Goal: Information Seeking & Learning: Find specific fact

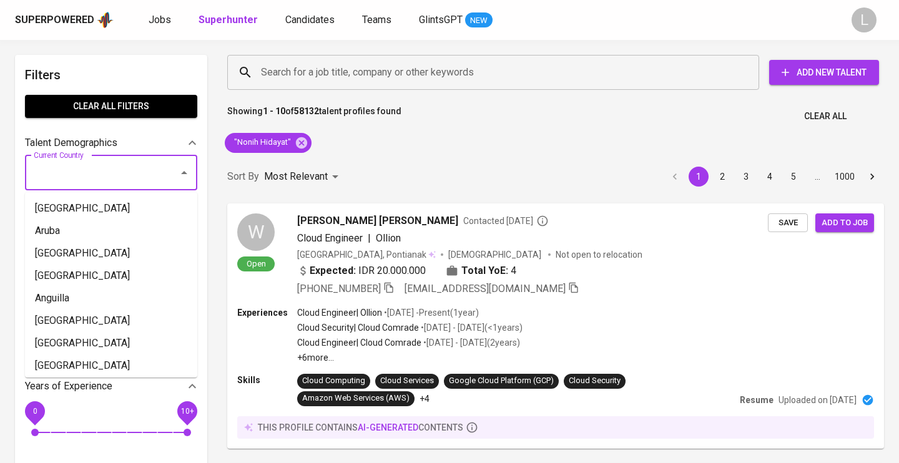
click at [136, 170] on input "Current Country" at bounding box center [94, 173] width 126 height 24
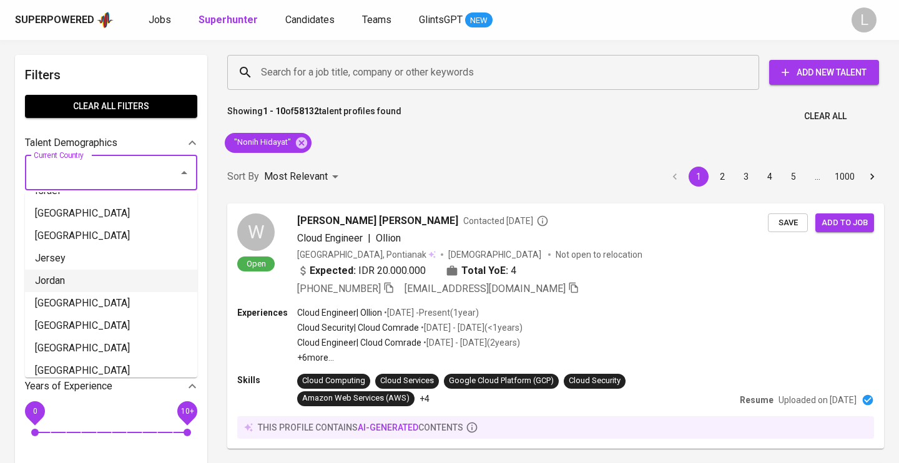
scroll to position [2408, 0]
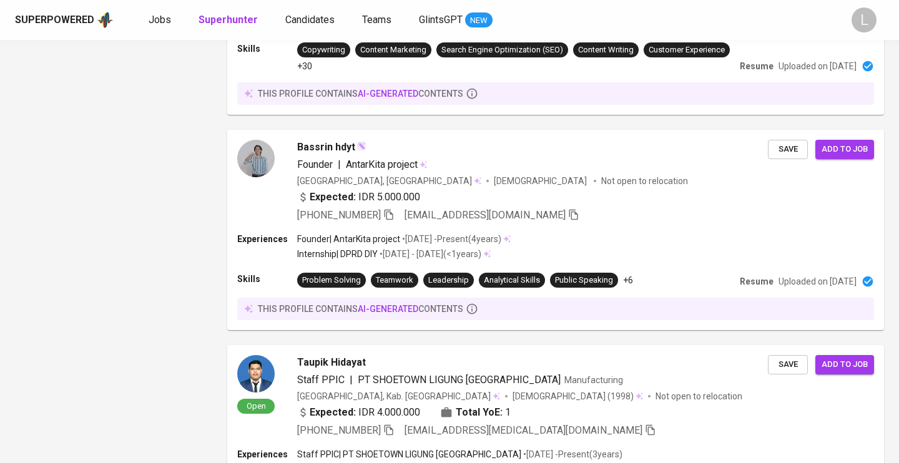
scroll to position [2098, 0]
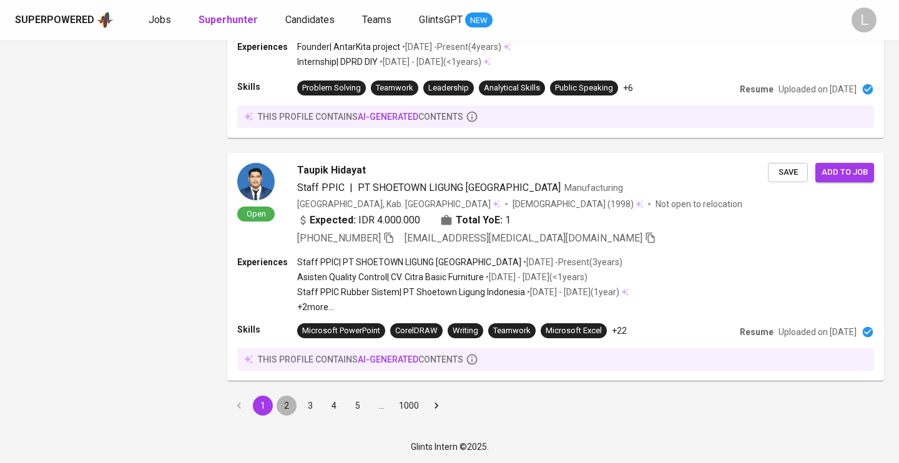
click at [286, 404] on button "2" at bounding box center [286, 406] width 20 height 20
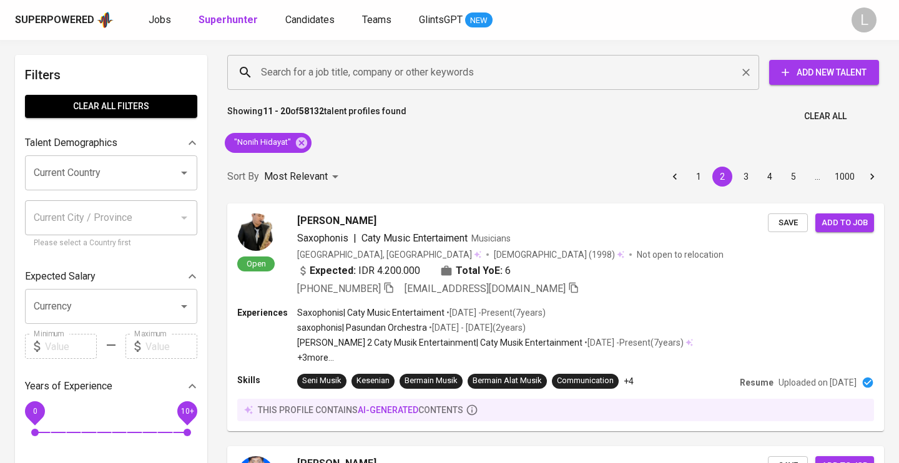
click at [270, 60] on div "Search for a job title, company or other keywords" at bounding box center [493, 72] width 532 height 35
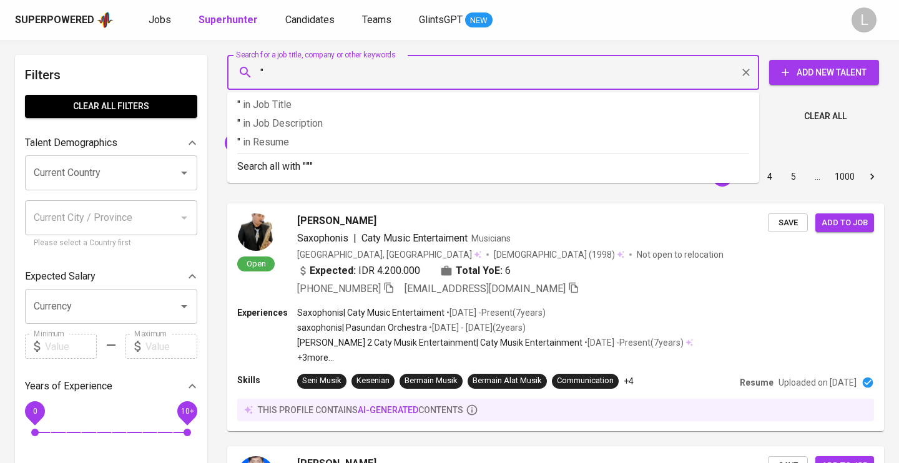
paste input "Dipa Pharmalab Intersains"
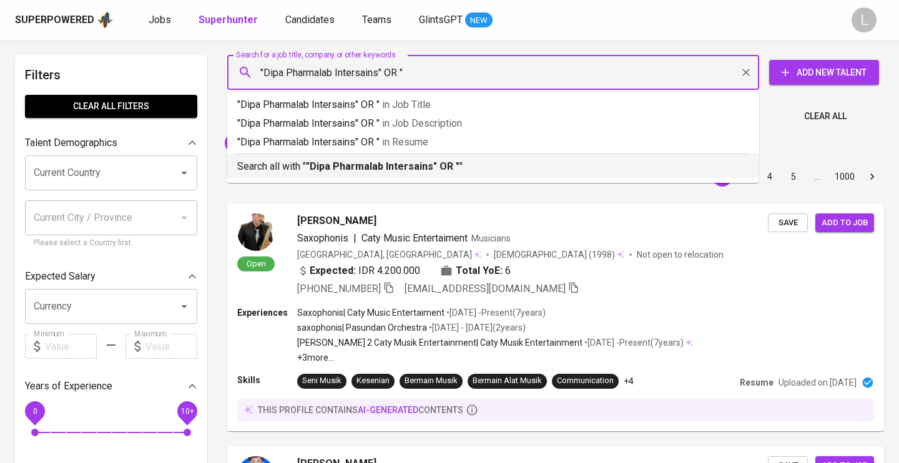
click at [430, 72] on input ""Dipa Pharmalab Intersains" OR "" at bounding box center [496, 73] width 477 height 24
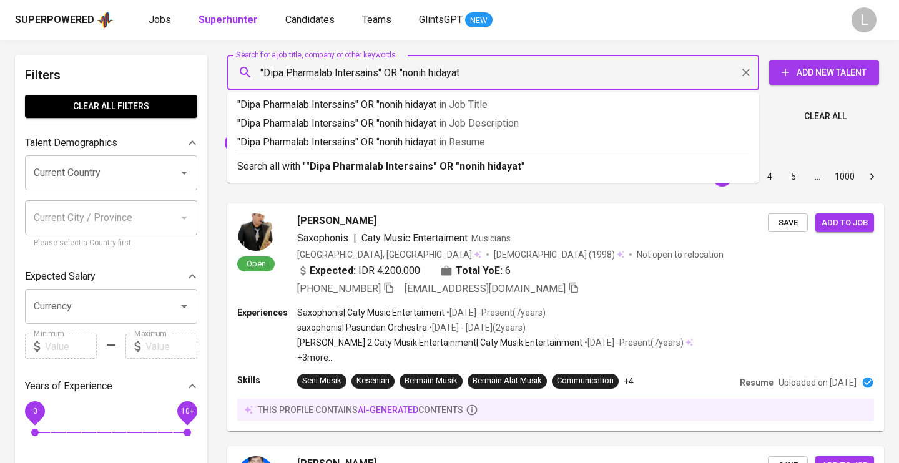
type input ""Dipa Pharmalab Intersains" OR "nonih hidayat""
click at [457, 167] on b ""Dipa Pharmalab Intersains" OR "nonih hidayat"" at bounding box center [415, 166] width 219 height 12
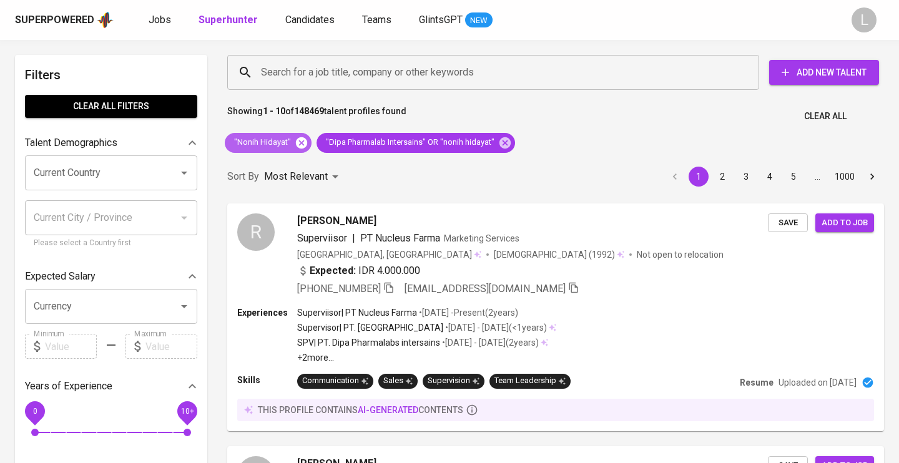
click at [299, 145] on icon at bounding box center [302, 143] width 14 height 14
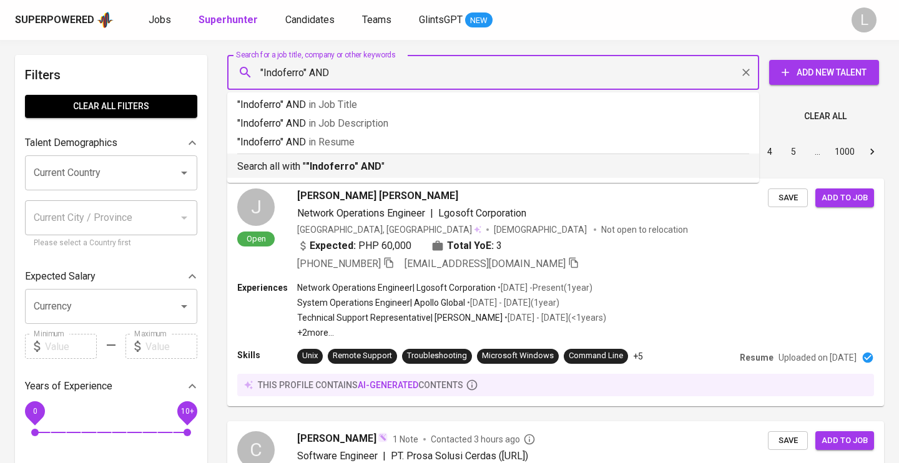
click at [363, 67] on input ""Indoferro" AND" at bounding box center [496, 73] width 477 height 24
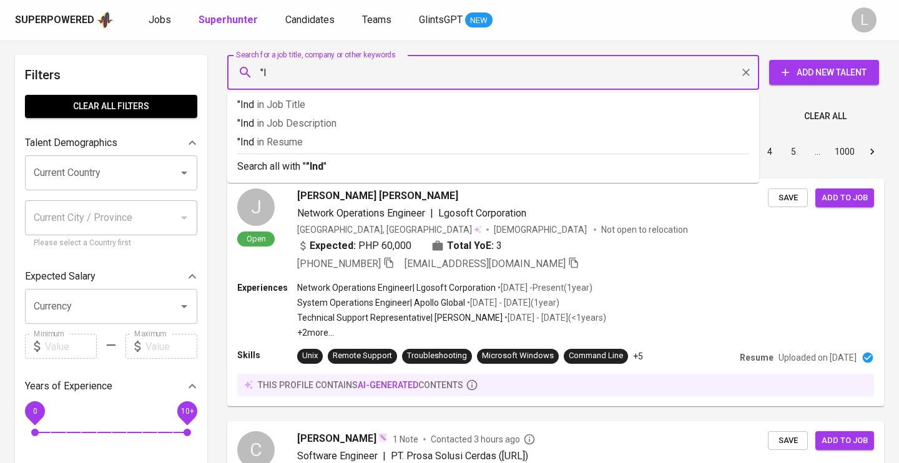
type input """
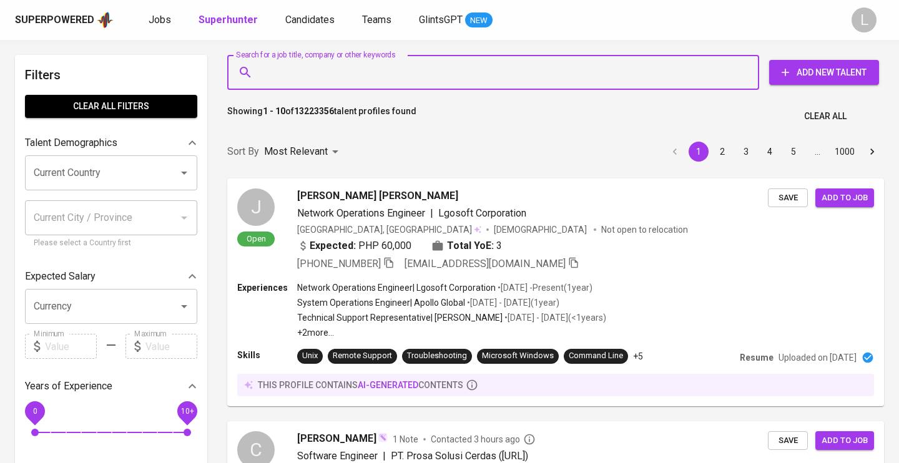
paste input "("HR Manager" OR "Human Resources Manager" OR "HR Lead") AND ("Recruitment" OR …"
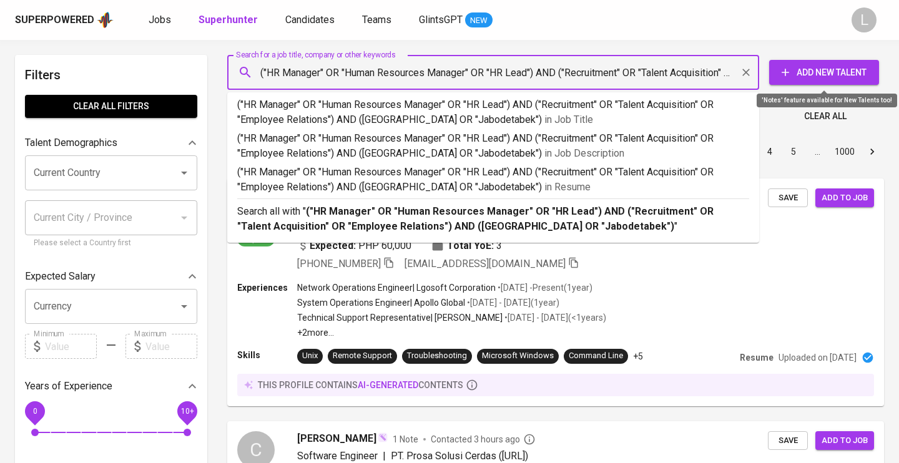
type input "("HR Manager" OR "Human Resources Manager" OR "HR Lead") AND ("Recruitment" OR …"
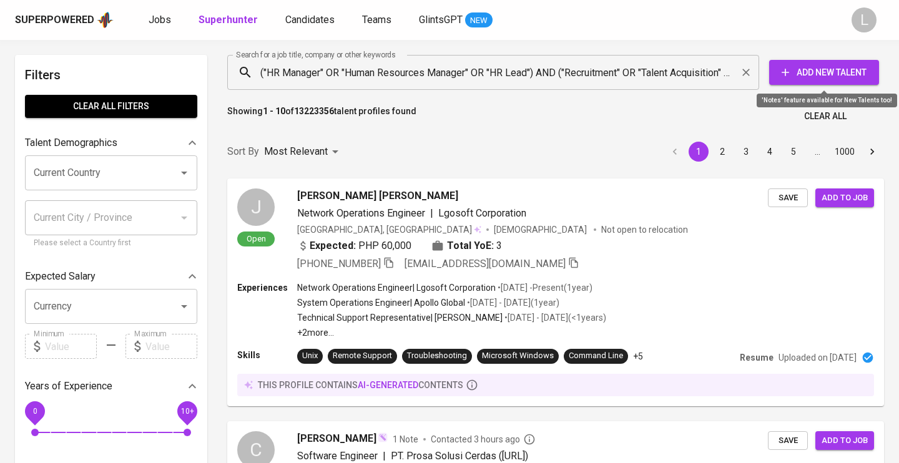
click at [849, 67] on span "Add New Talent" at bounding box center [824, 73] width 90 height 16
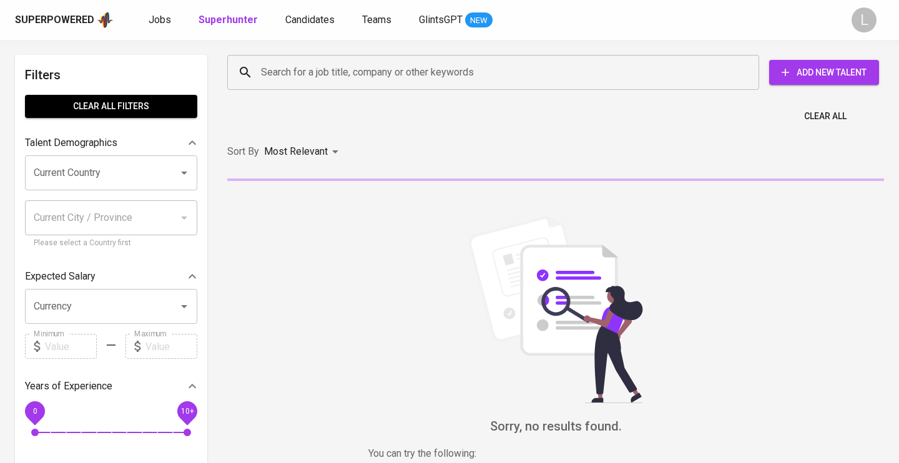
click at [311, 72] on input "Search for a job title, company or other keywords" at bounding box center [496, 73] width 477 height 24
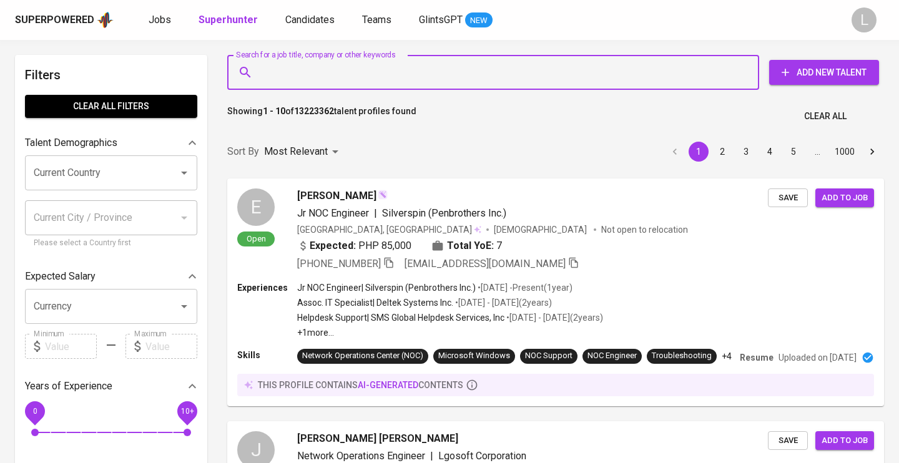
paste input "("HR Manager" OR "Human Resources Manager" OR "HR Lead") AND ("Recruitment" OR …"
type input "("HR Manager" OR "Human Resources Manager" OR "HR Lead") AND ("Recruitment" OR …"
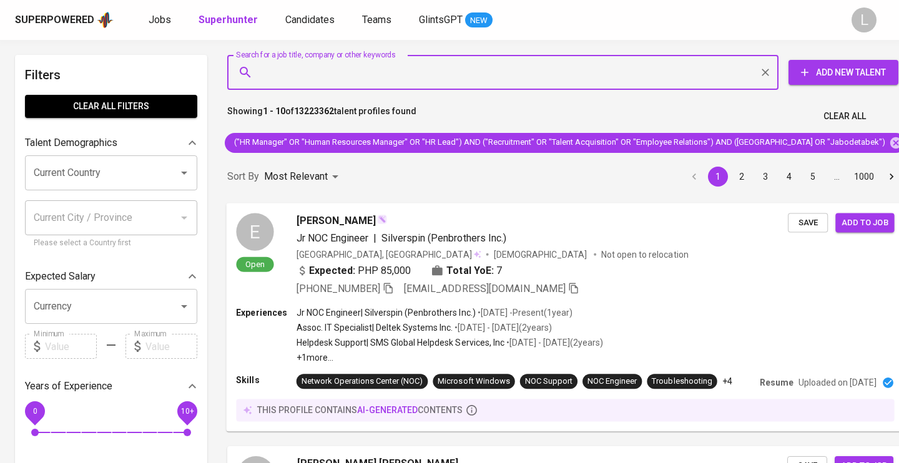
click at [329, 213] on span "[PERSON_NAME]" at bounding box center [335, 220] width 79 height 15
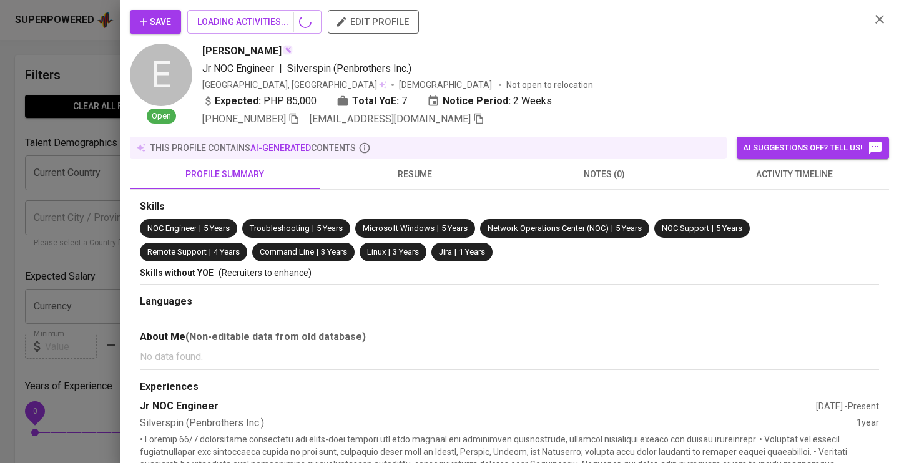
click at [329, 213] on section "Skills NOC Engineer | 5 Years Troubleshooting | 5 Years Microsoft Windows | 5 Y…" at bounding box center [509, 239] width 739 height 79
click at [25, 205] on div at bounding box center [449, 231] width 899 height 463
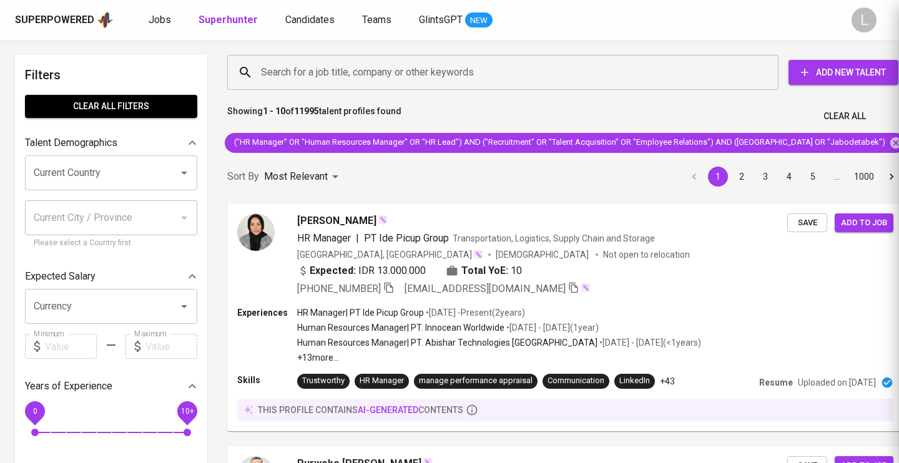
click at [881, 19] on div at bounding box center [449, 231] width 899 height 463
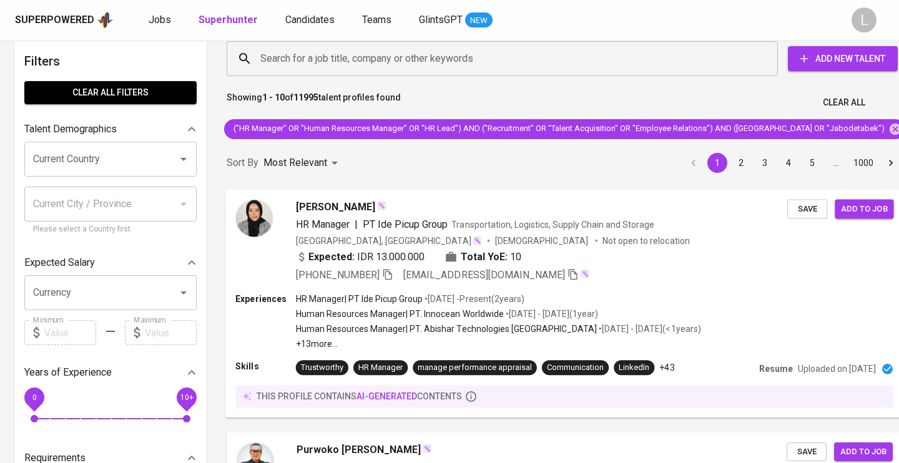
scroll to position [14, 0]
drag, startPoint x: 295, startPoint y: 192, endPoint x: 320, endPoint y: 191, distance: 25.6
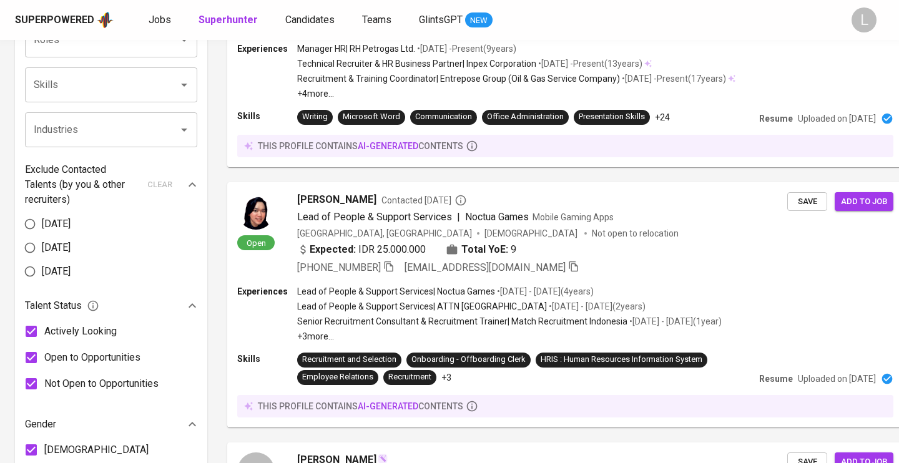
scroll to position [0, 0]
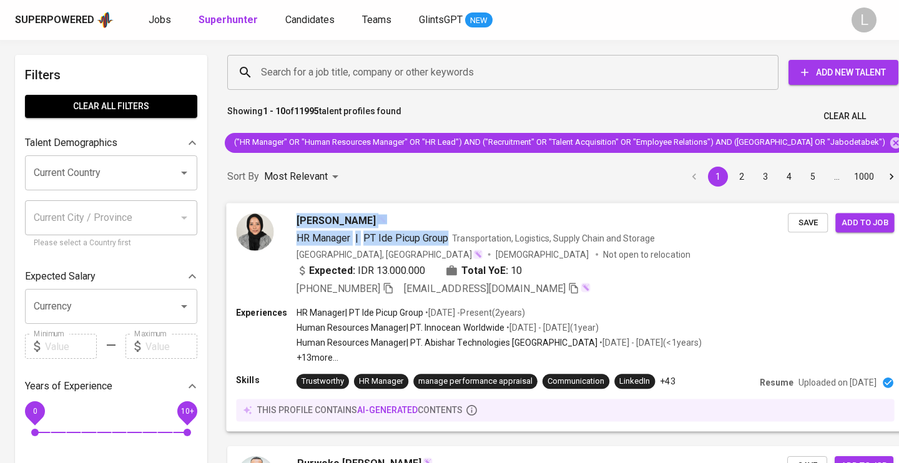
drag, startPoint x: 289, startPoint y: 196, endPoint x: 448, endPoint y: 236, distance: 164.1
click at [448, 237] on div "[PERSON_NAME] HR Manager | PT Ide Picup Group Transportation, Logistics, Supply…" at bounding box center [565, 317] width 691 height 243
copy div "[PERSON_NAME] HR Manager | PT Ide Picup Group"
click at [392, 286] on icon "button" at bounding box center [388, 287] width 11 height 11
click at [387, 289] on icon "button" at bounding box center [388, 288] width 9 height 11
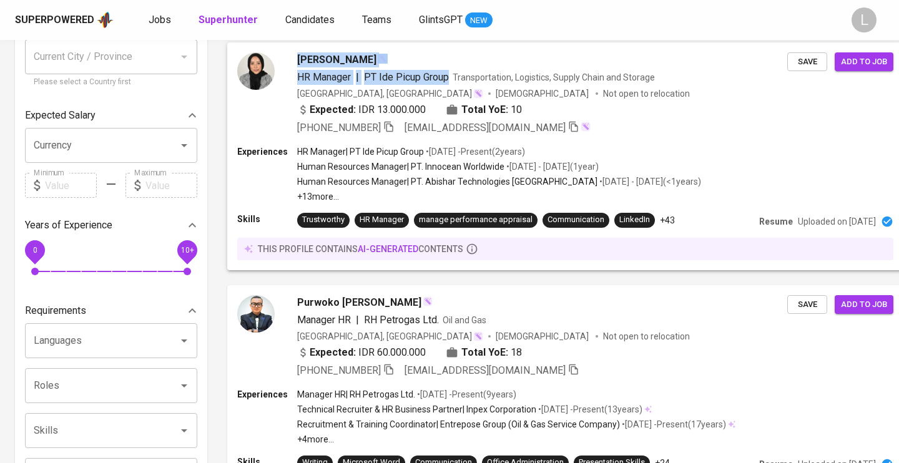
scroll to position [343, 0]
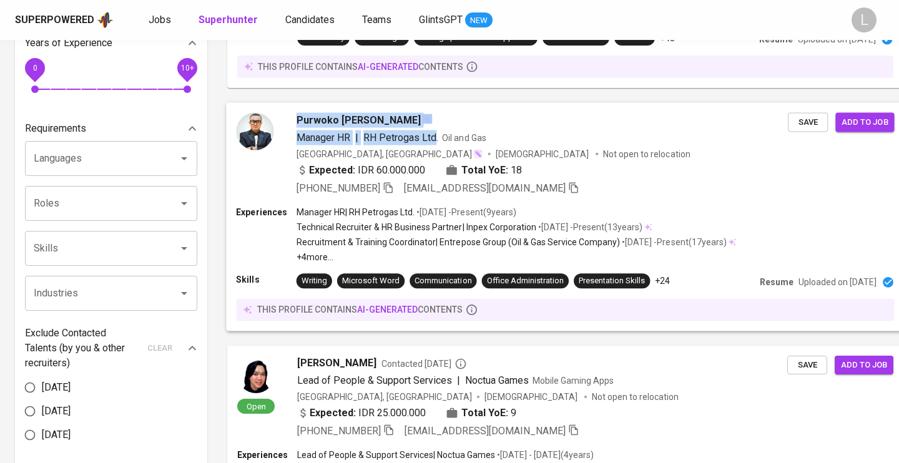
drag, startPoint x: 293, startPoint y: 102, endPoint x: 436, endPoint y: 140, distance: 147.5
click at [436, 140] on div "Purwoko [PERSON_NAME] Manager HR | RH Petrogas Ltd. Oil and Gas [GEOGRAPHIC_DAT…" at bounding box center [565, 216] width 691 height 243
copy div "Purwoko [PERSON_NAME] Manager HR | RH Petrogas Ltd"
click at [387, 185] on icon "button" at bounding box center [388, 187] width 9 height 11
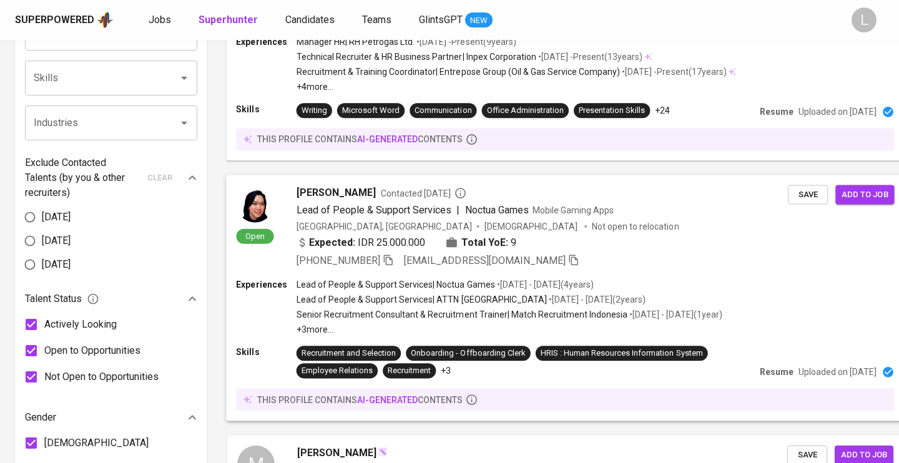
drag, startPoint x: 294, startPoint y: 185, endPoint x: 301, endPoint y: 212, distance: 27.1
drag, startPoint x: 360, startPoint y: 188, endPoint x: 486, endPoint y: 205, distance: 127.2
click at [426, 200] on div "Open Yogiswaradhipa Sedyanto Putro Contacted [DATE] Lead of People & Support Se…" at bounding box center [565, 298] width 691 height 260
copy div "[PERSON_NAME] Putro Contacted [DATE]"
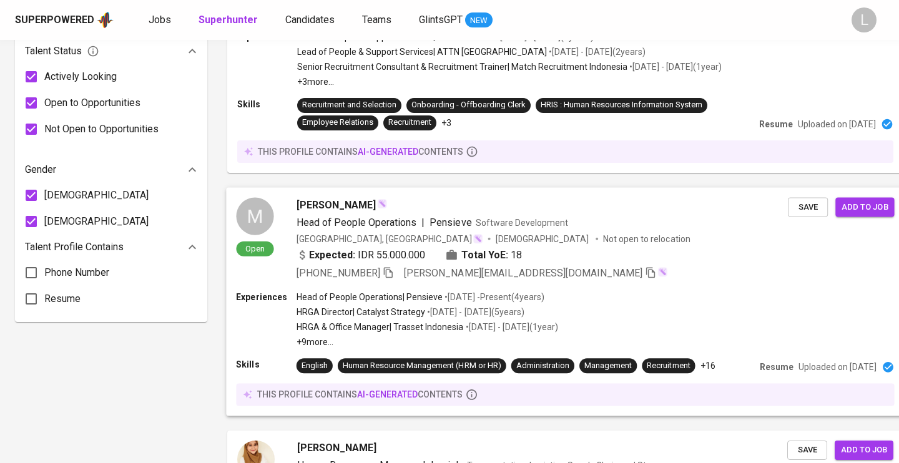
scroll to position [761, 0]
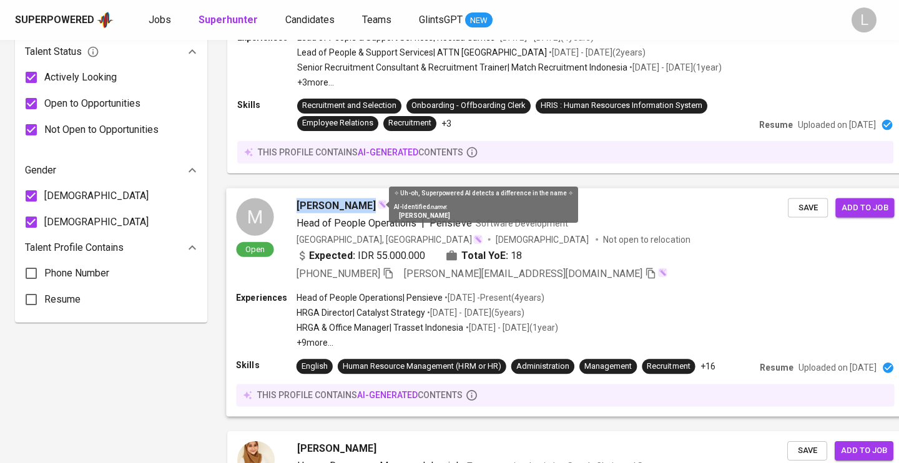
drag, startPoint x: 293, startPoint y: 182, endPoint x: 369, endPoint y: 205, distance: 80.3
click at [369, 205] on div "M Open [PERSON_NAME] Head of People Operations | Pensieve Software Development …" at bounding box center [565, 302] width 691 height 243
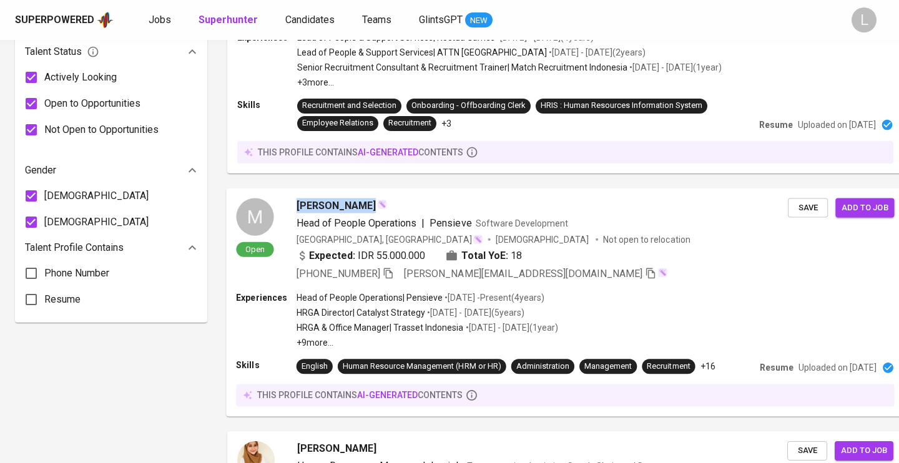
copy span "[PERSON_NAME]"
click at [369, 204] on div "[PERSON_NAME]" at bounding box center [341, 205] width 90 height 15
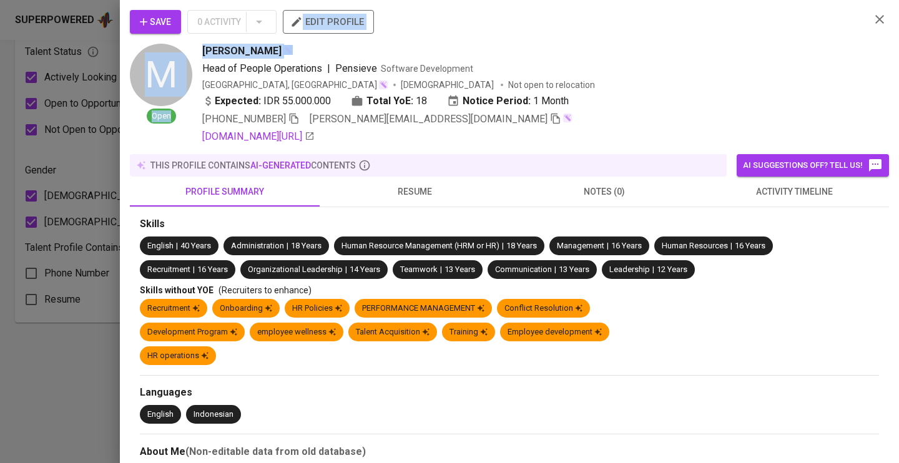
drag, startPoint x: 202, startPoint y: 39, endPoint x: 288, endPoint y: 47, distance: 85.9
click at [288, 47] on div "Save 0 Activity edit profile M Open [PERSON_NAME] Head of People Operations | P…" at bounding box center [495, 77] width 730 height 134
click at [295, 48] on div "Martha Natassa" at bounding box center [531, 51] width 658 height 15
drag, startPoint x: 203, startPoint y: 52, endPoint x: 275, endPoint y: 53, distance: 71.2
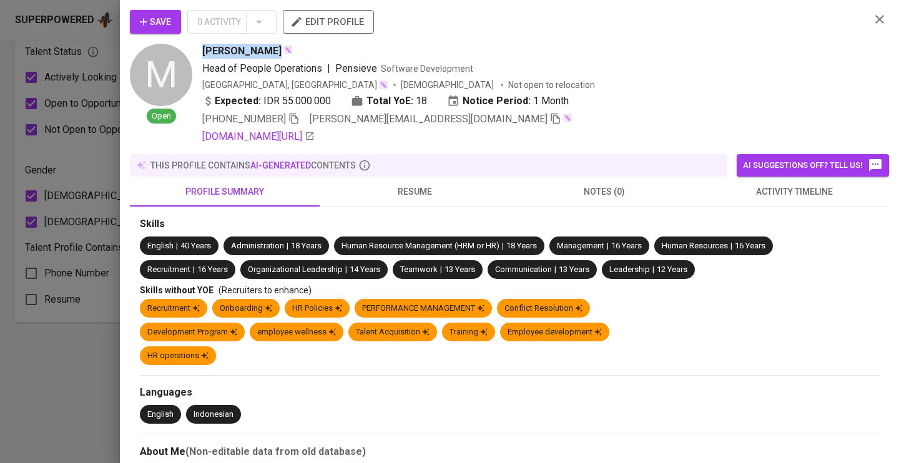
click at [275, 53] on div "Martha Natassa" at bounding box center [247, 51] width 90 height 15
copy span "Martha Natassa"
drag, startPoint x: 335, startPoint y: 67, endPoint x: 374, endPoint y: 72, distance: 39.6
click at [374, 72] on span "Head of People Operations | Pensieve Software Development" at bounding box center [337, 68] width 271 height 15
copy span "Pensieve"
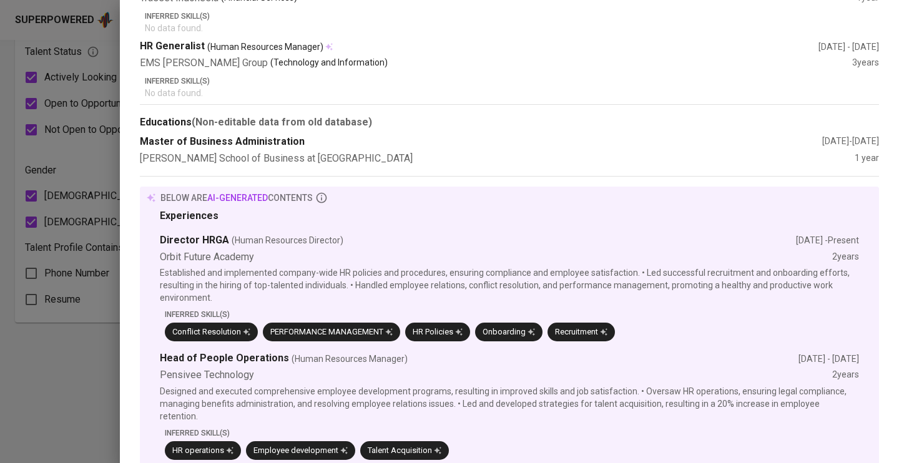
scroll to position [711, 0]
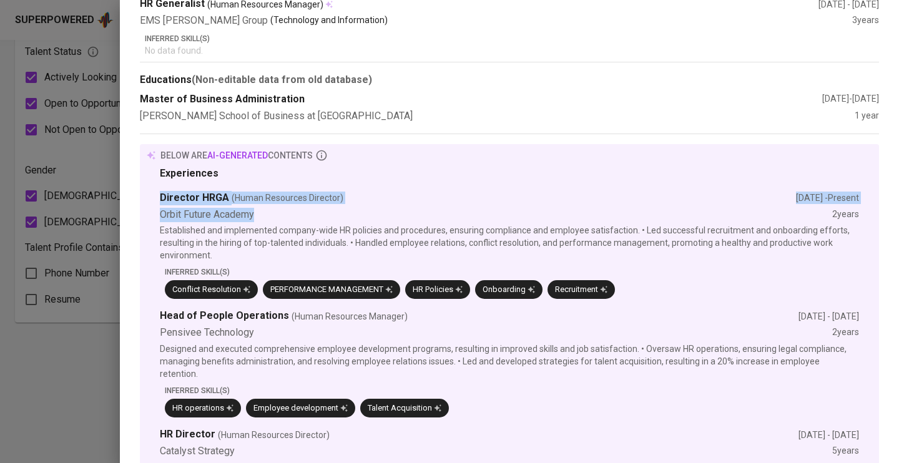
drag, startPoint x: 215, startPoint y: 190, endPoint x: 259, endPoint y: 204, distance: 46.0
copy div "Director HRGA (Human Resources Director) Jan 2023 - Present Orbit Future Academy"
click at [51, 383] on div at bounding box center [449, 231] width 899 height 463
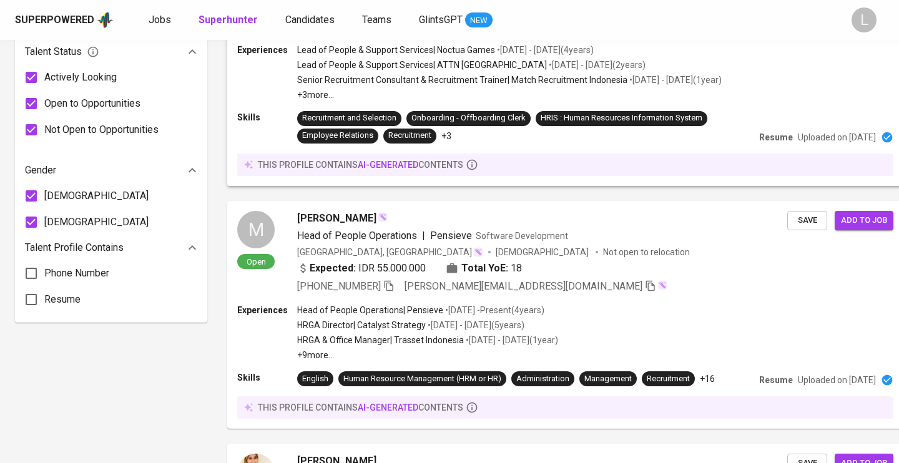
click at [725, 176] on div "this profile contains AI-generated contents" at bounding box center [565, 165] width 656 height 22
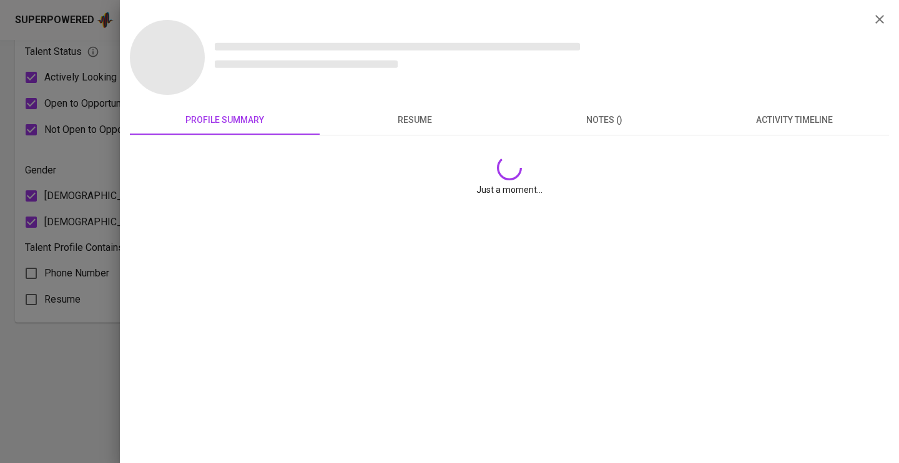
drag, startPoint x: 140, startPoint y: 244, endPoint x: 175, endPoint y: 257, distance: 37.3
click at [175, 257] on div "profile summary resume notes () activity timeline Just a moment..." at bounding box center [509, 231] width 779 height 463
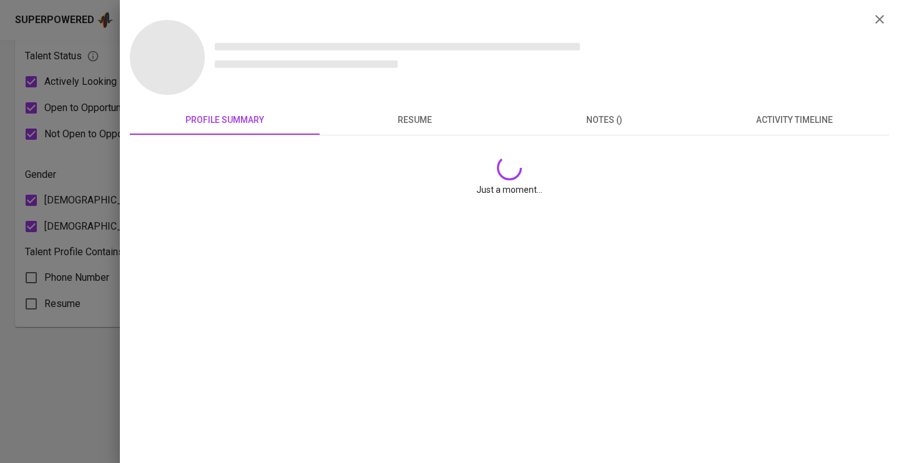
click at [882, 16] on icon "button" at bounding box center [879, 19] width 9 height 9
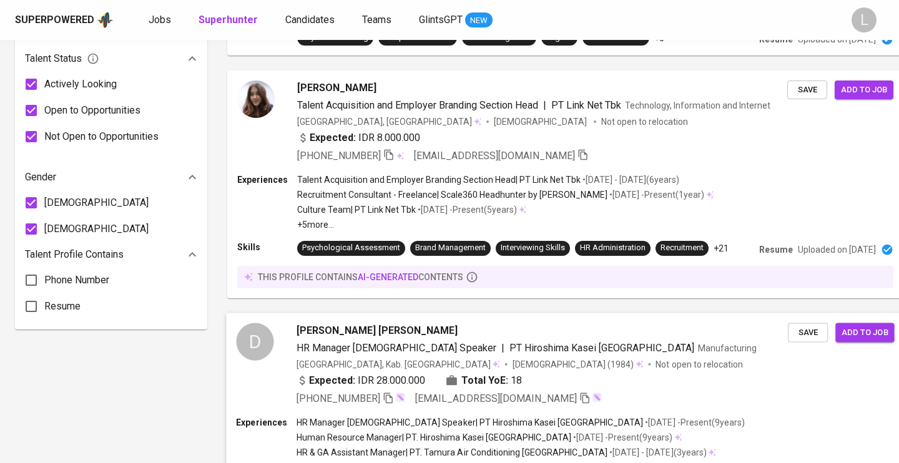
scroll to position [752, 0]
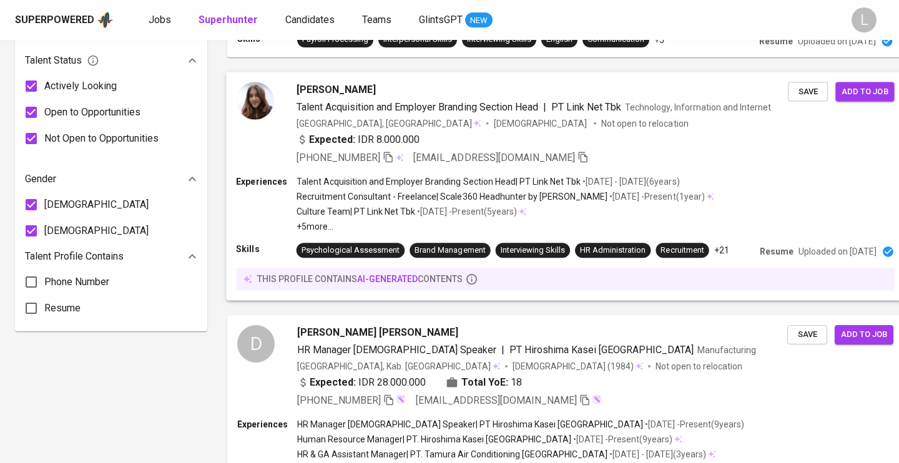
click at [770, 216] on div "Experiences Talent Acquisition and Employer Branding Section Head | PT Link Net…" at bounding box center [565, 203] width 658 height 57
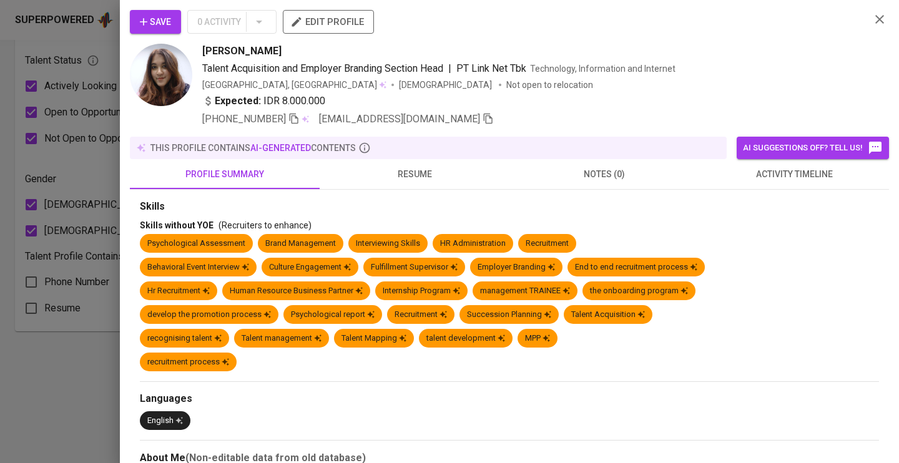
drag, startPoint x: 202, startPoint y: 36, endPoint x: 202, endPoint y: 49, distance: 13.1
click at [263, 71] on div "Save 0 Activity edit profile Francisca Okvi Talent Acquisition and Employer Bra…" at bounding box center [495, 68] width 730 height 117
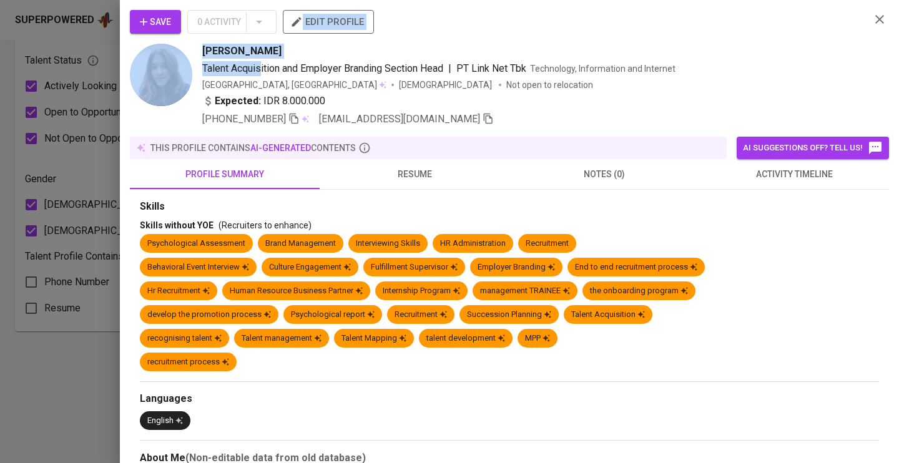
click at [497, 100] on div "Expected: IDR 8.000.000" at bounding box center [531, 103] width 658 height 18
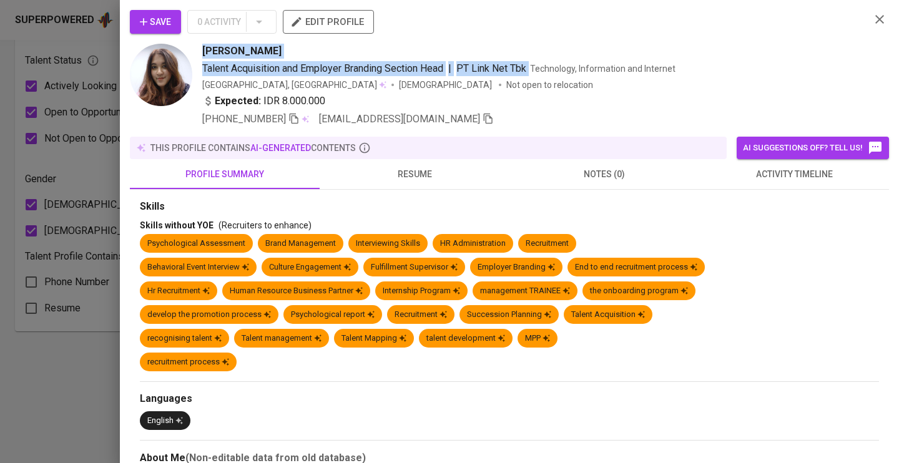
drag, startPoint x: 203, startPoint y: 50, endPoint x: 530, endPoint y: 66, distance: 326.8
click at [531, 67] on div "Francisca Okvi Talent Acquisition and Employer Branding Section Head | PT Link …" at bounding box center [531, 85] width 658 height 83
copy div "Francisca Okvi Talent Acquisition and Employer Branding Section Head | PT Link …"
click at [313, 47] on div "Francisca Okvi" at bounding box center [531, 51] width 658 height 15
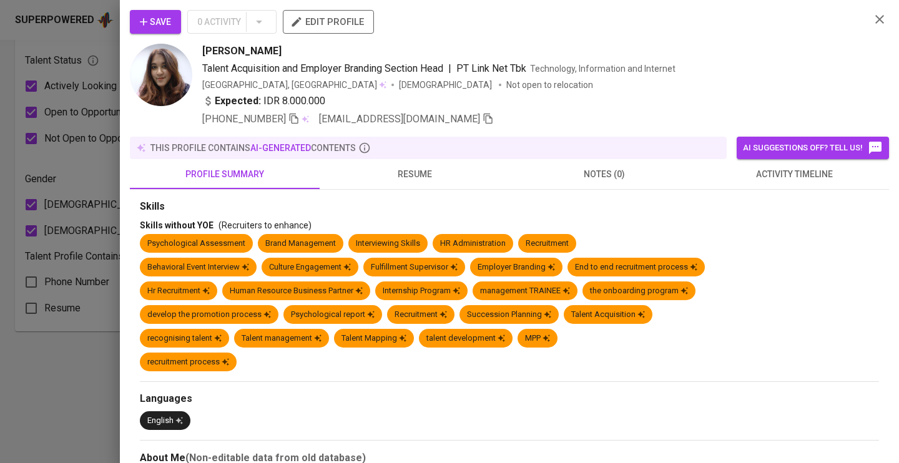
drag, startPoint x: 203, startPoint y: 51, endPoint x: 273, endPoint y: 56, distance: 70.1
click at [273, 56] on div "Francisca Okvi" at bounding box center [531, 51] width 658 height 15
copy span "Francisca Okvi"
click at [296, 119] on icon "button" at bounding box center [293, 118] width 11 height 11
